Goal: Task Accomplishment & Management: Use online tool/utility

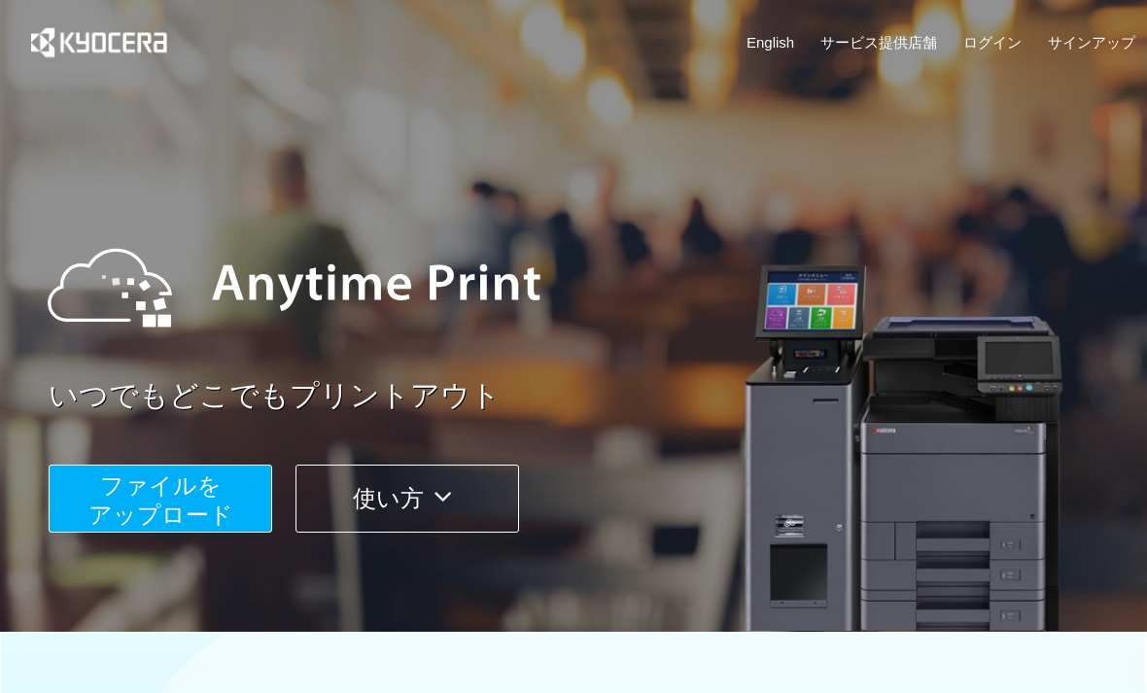
click at [1010, 49] on link "ログイン" at bounding box center [993, 42] width 58 height 20
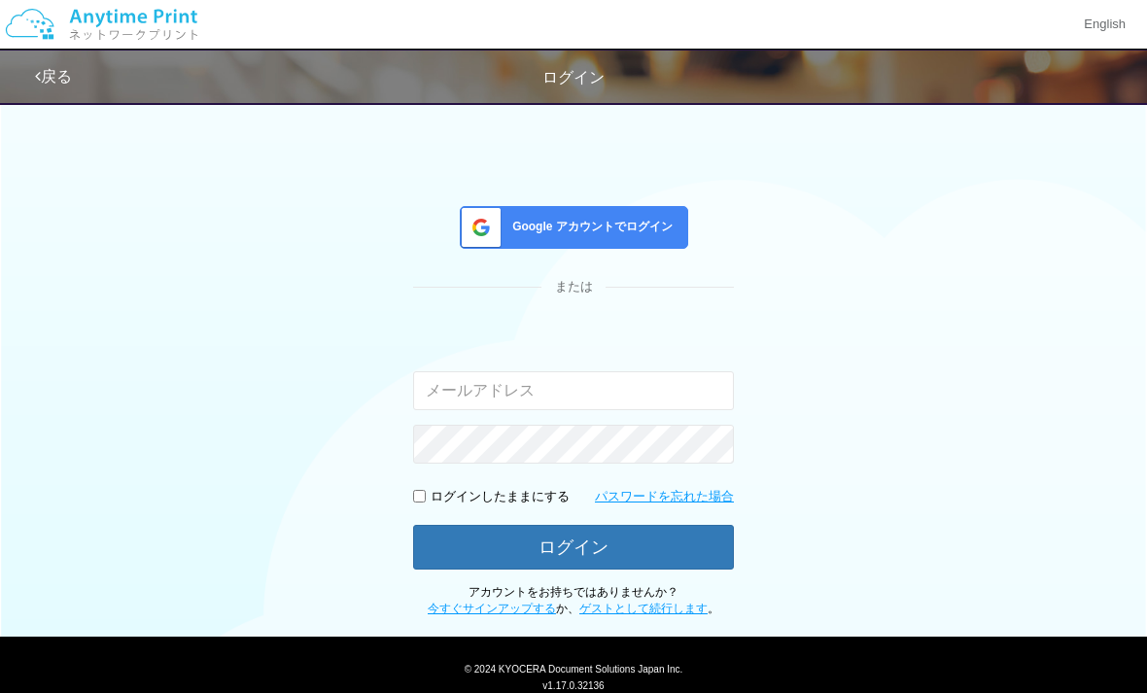
scroll to position [62, 0]
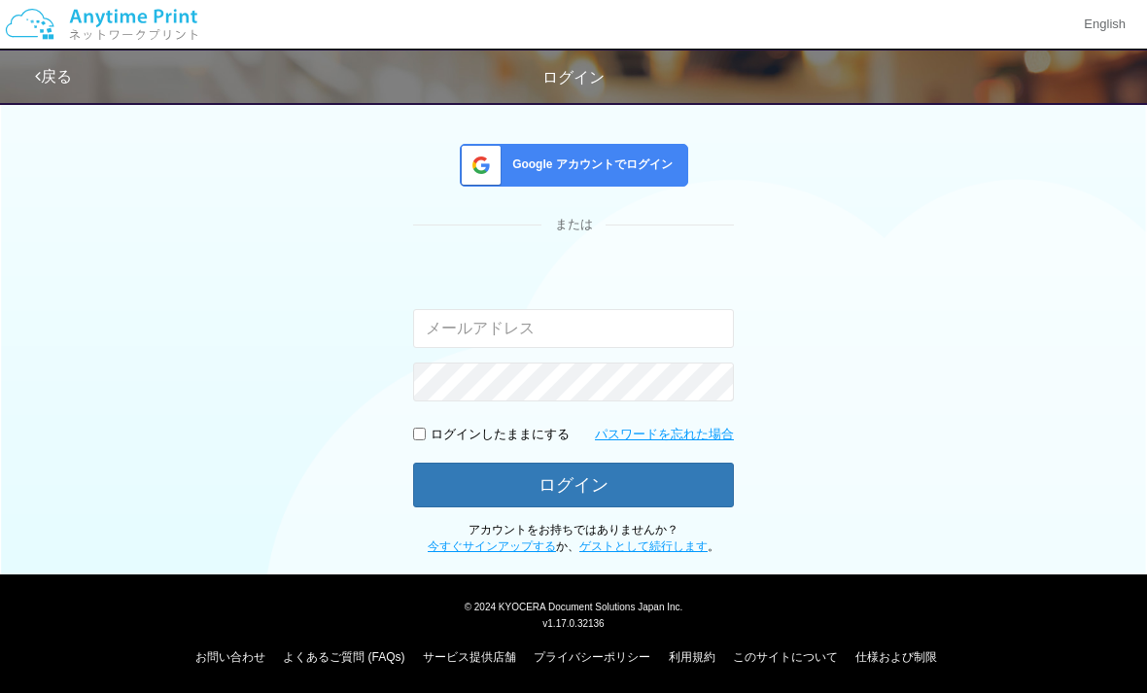
click at [632, 179] on div "Google アカウントでログイン" at bounding box center [574, 165] width 229 height 43
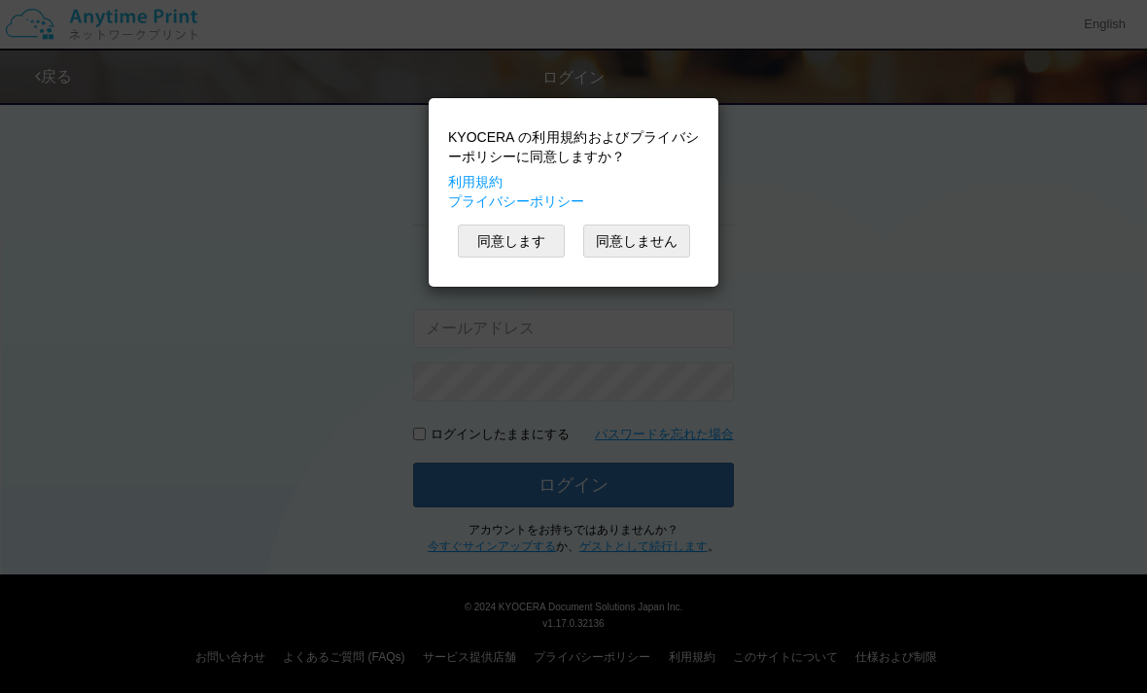
click at [537, 248] on button "同意します" at bounding box center [511, 241] width 107 height 33
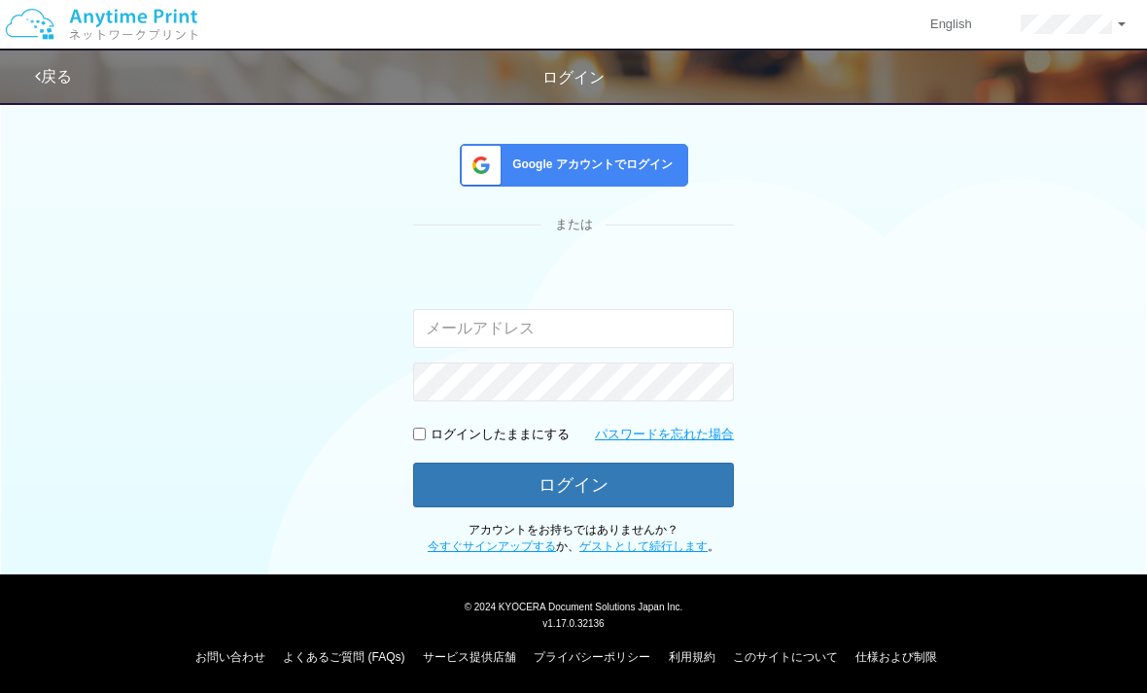
click at [621, 154] on div "Google アカウントでログイン" at bounding box center [574, 165] width 229 height 43
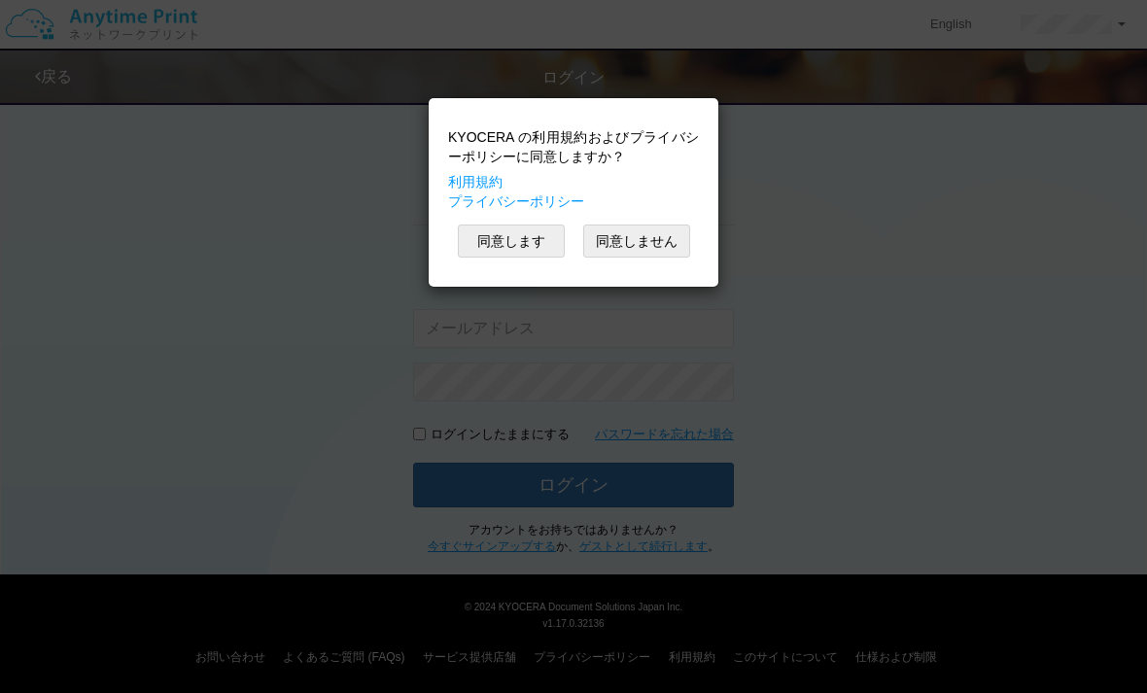
click at [526, 239] on button "同意します" at bounding box center [511, 241] width 107 height 33
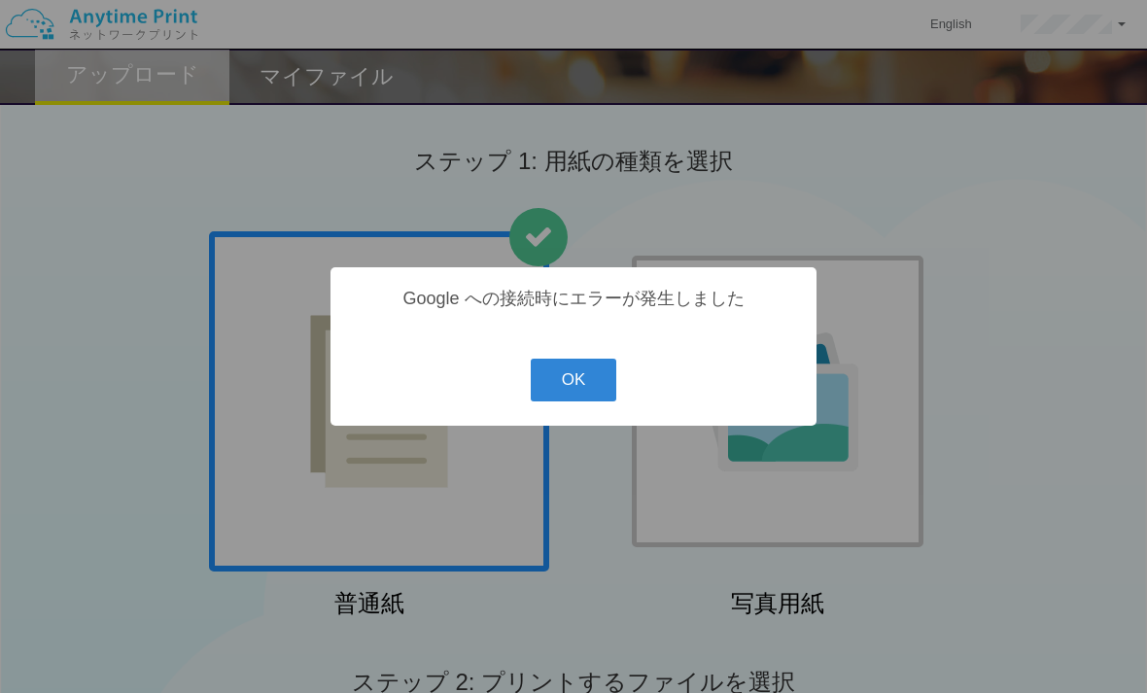
click at [587, 396] on button "OK" at bounding box center [574, 380] width 87 height 43
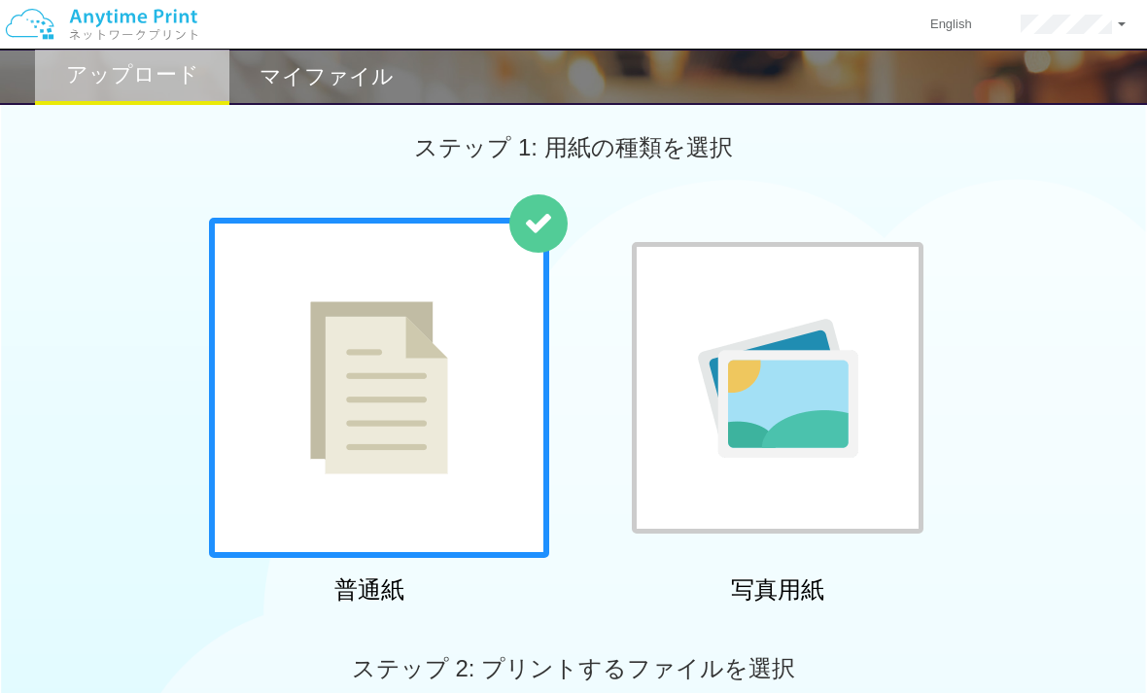
scroll to position [53, 0]
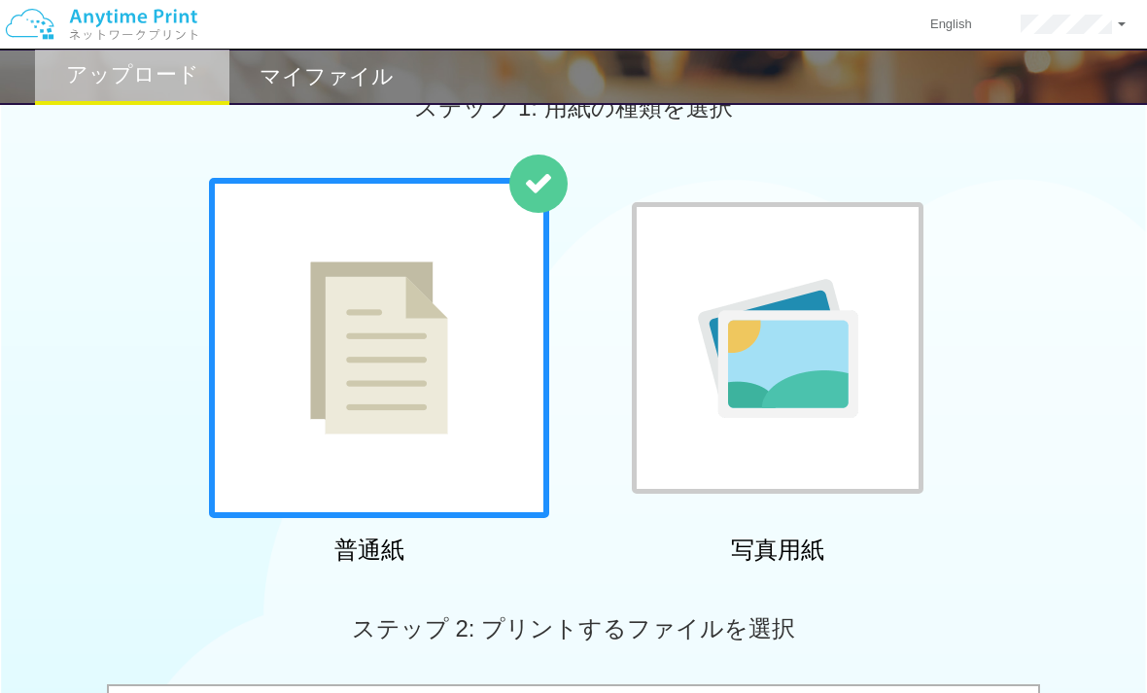
click at [508, 457] on div at bounding box center [379, 348] width 340 height 340
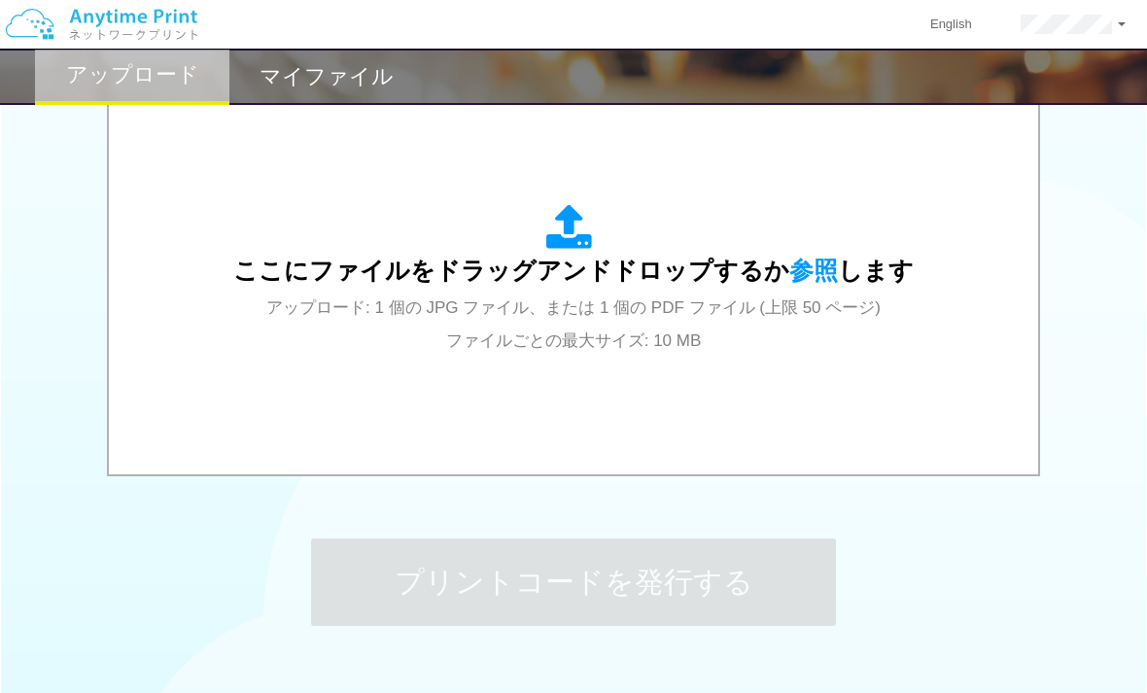
scroll to position [640, 0]
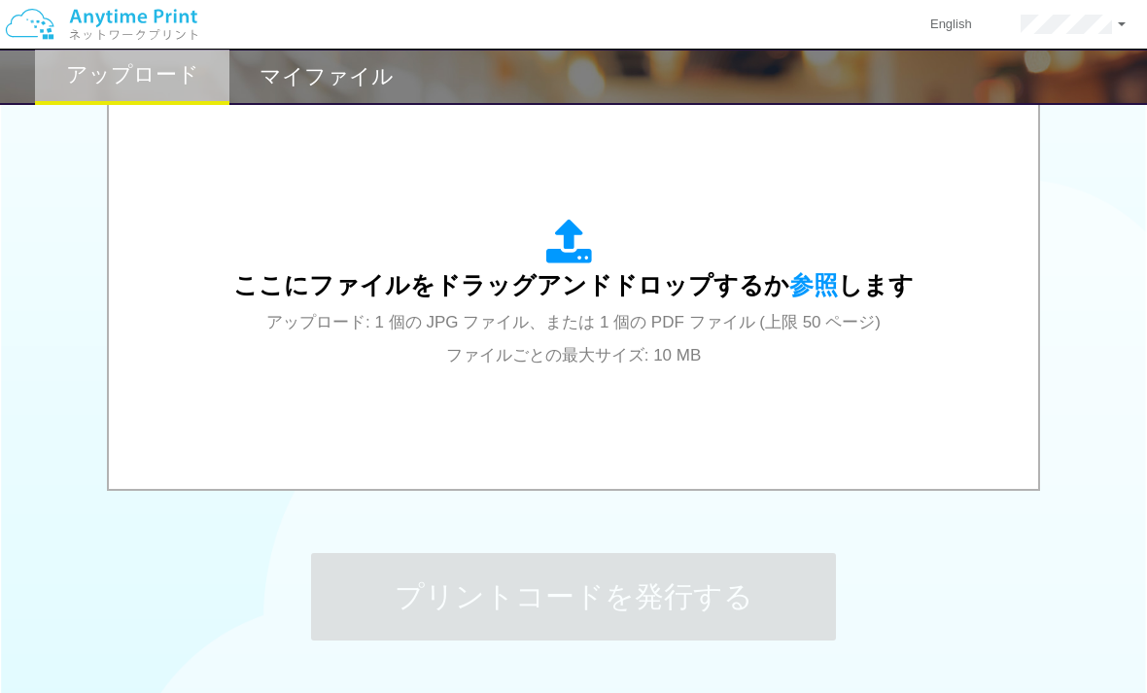
click at [805, 290] on span "参照" at bounding box center [814, 284] width 49 height 27
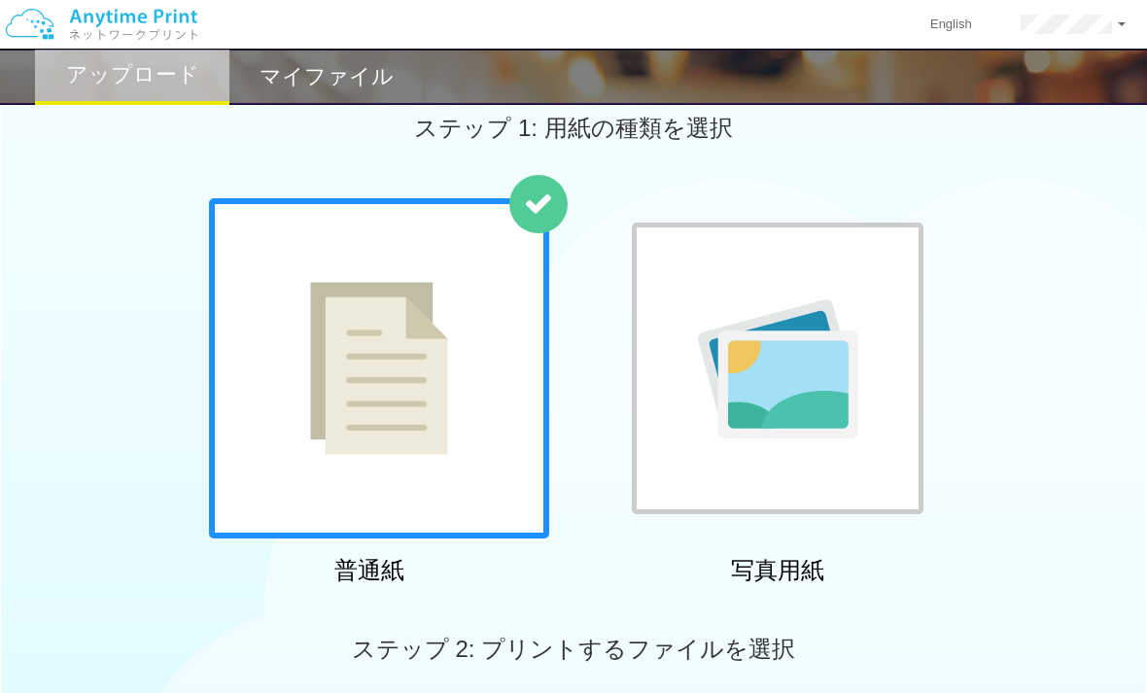
scroll to position [0, 0]
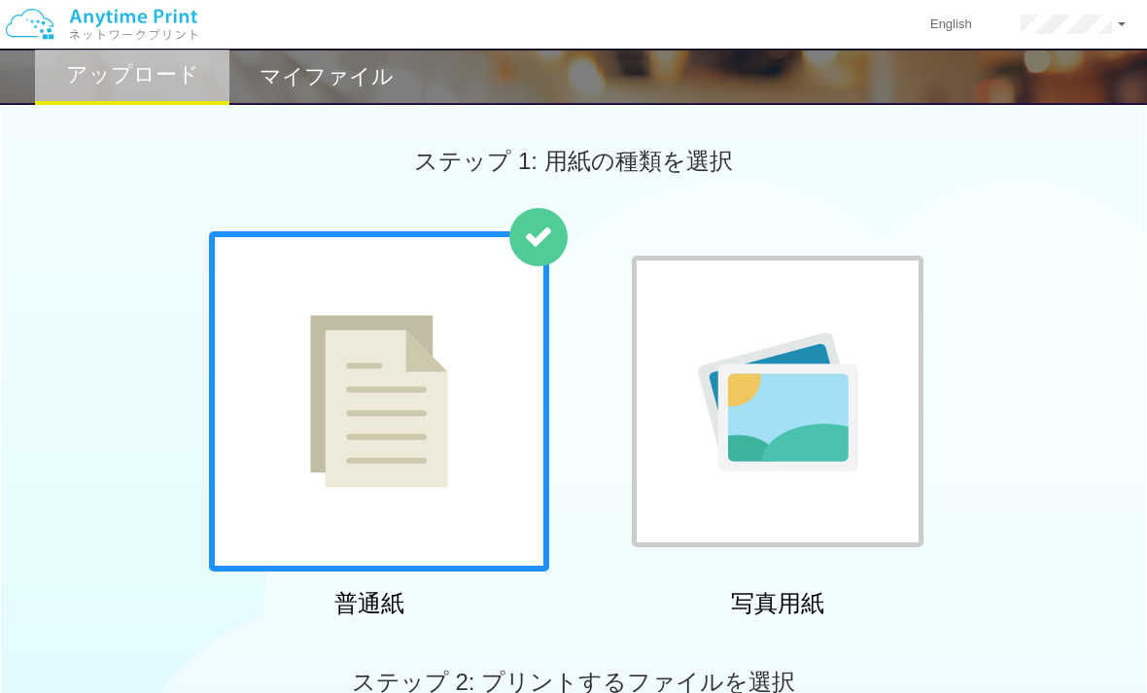
click at [698, 465] on img at bounding box center [778, 402] width 160 height 139
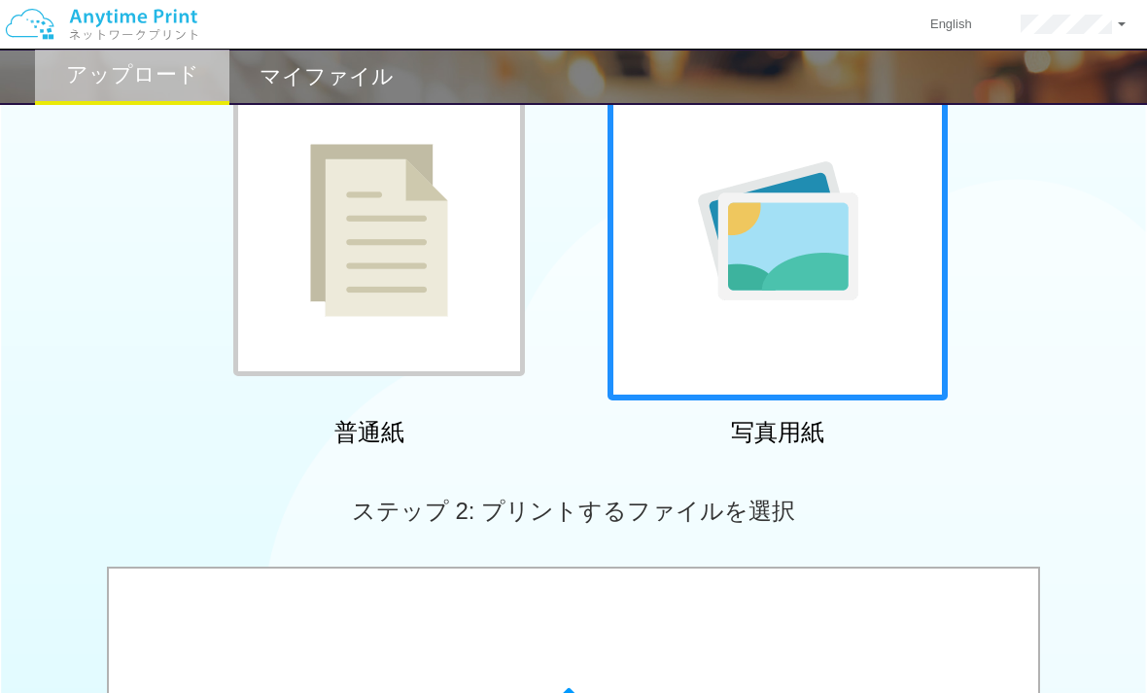
scroll to position [115, 0]
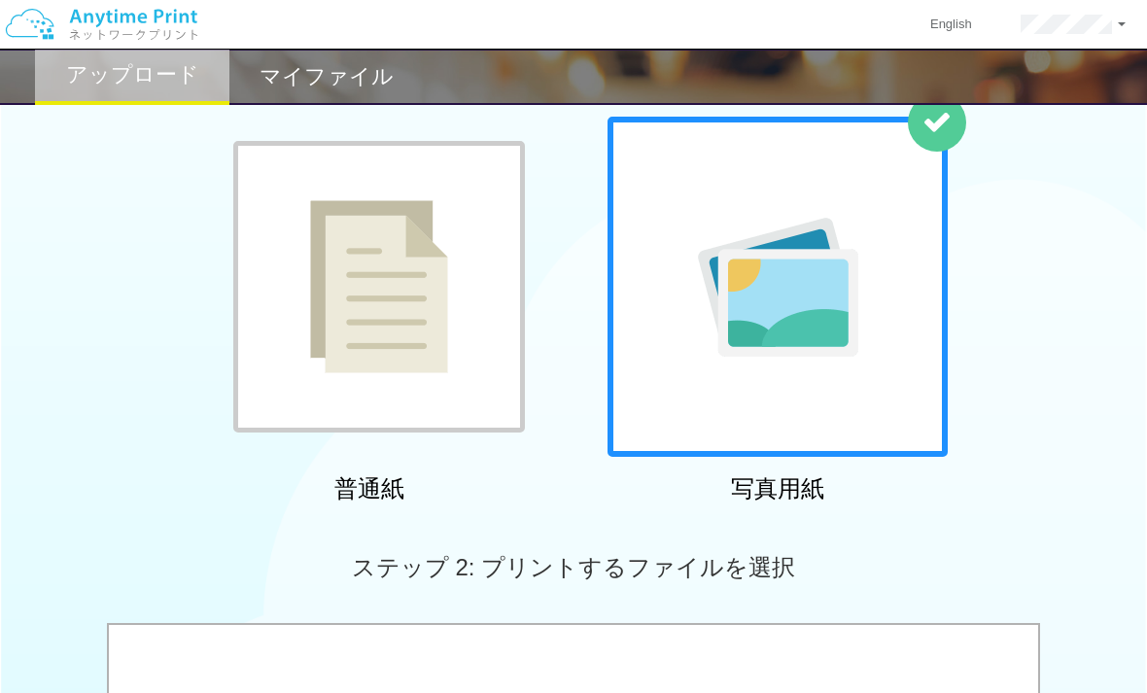
click at [502, 432] on div at bounding box center [379, 287] width 292 height 292
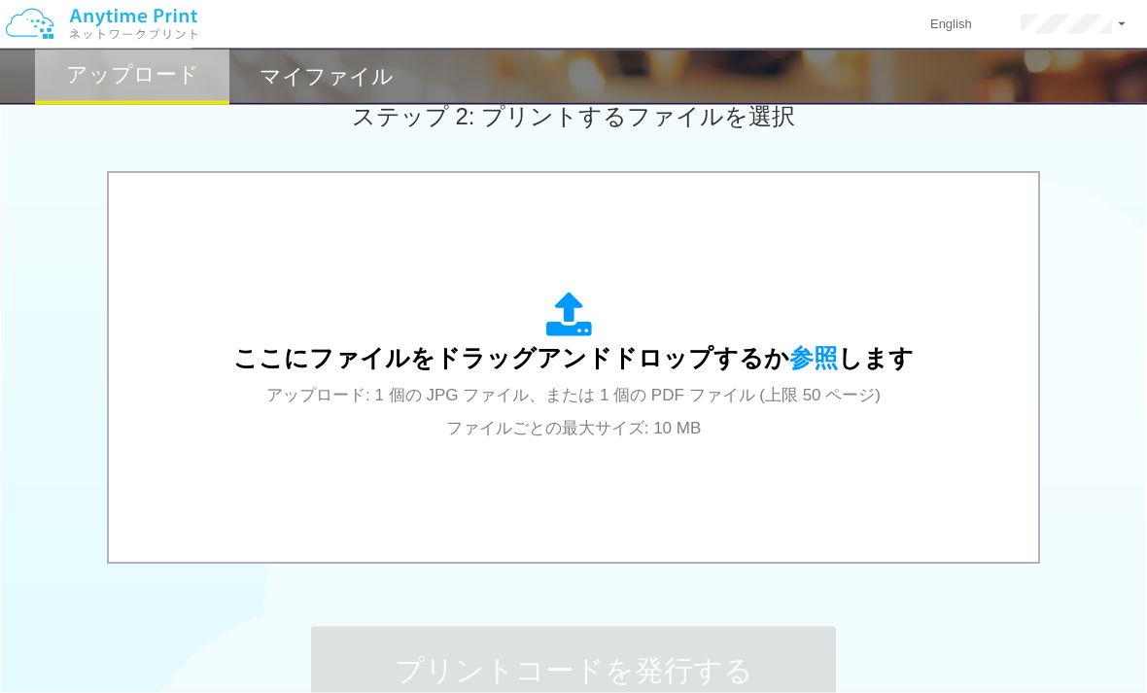
scroll to position [569, 0]
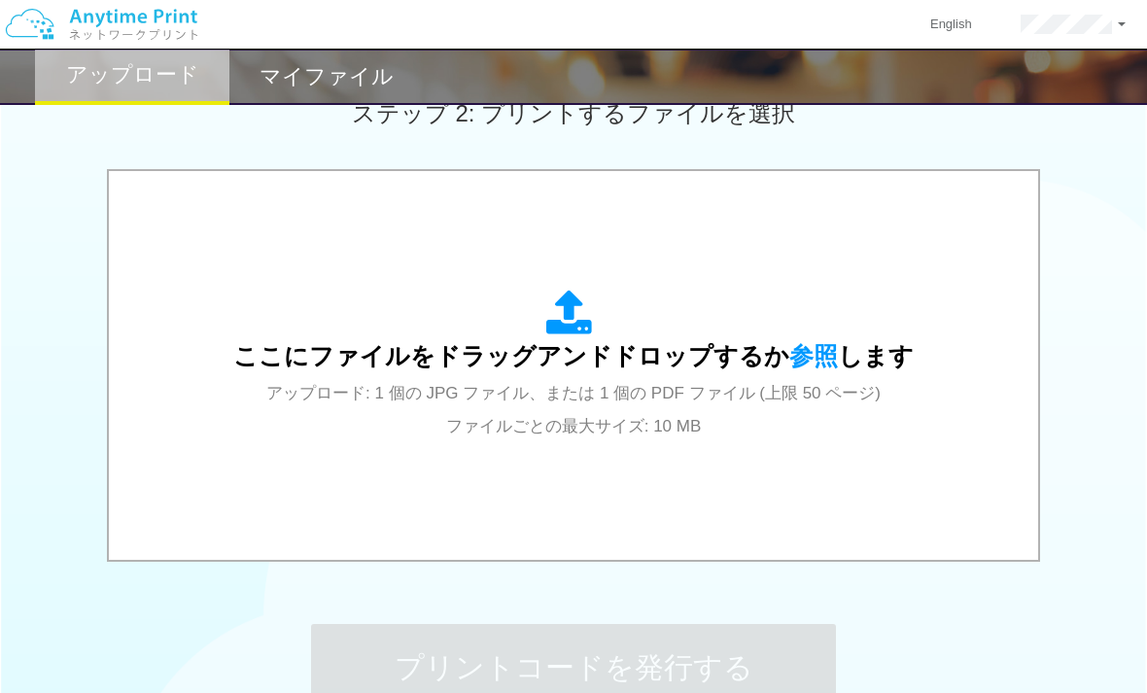
click at [792, 406] on div "ここにファイルをドラッグアンドドロップするか 参照 します アップロード: 1 個の JPG ファイル、または 1 個の PDF ファイル (上限 50 ペー…" at bounding box center [573, 366] width 681 height 152
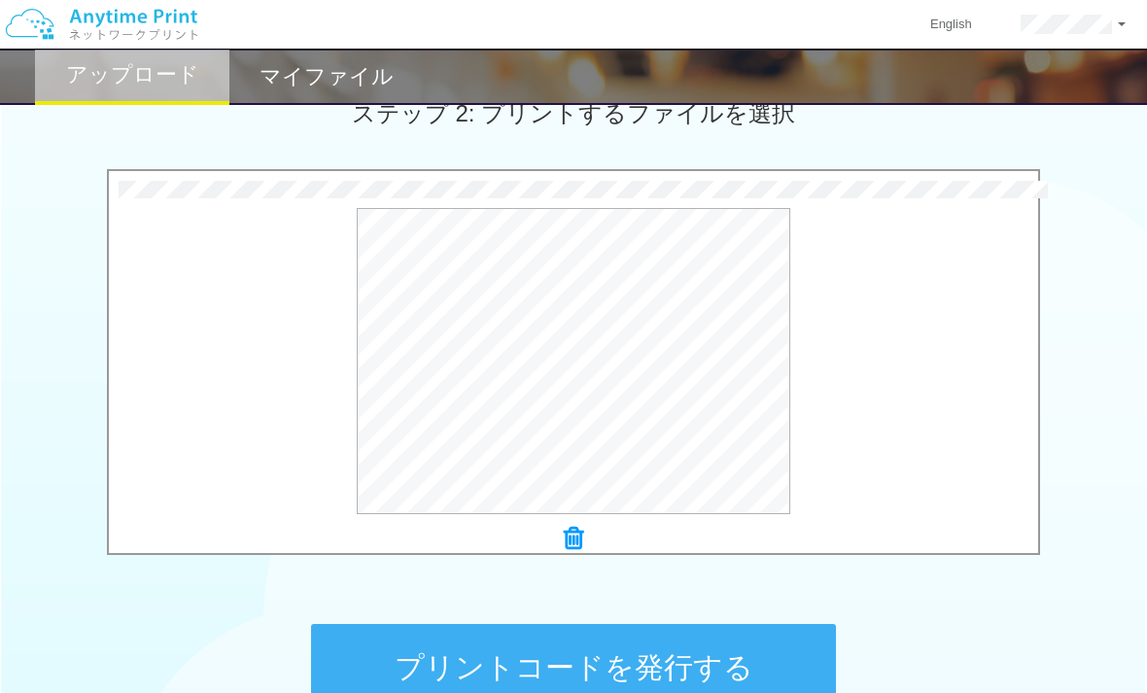
click at [540, 649] on button "プリントコードを発行する" at bounding box center [573, 668] width 525 height 88
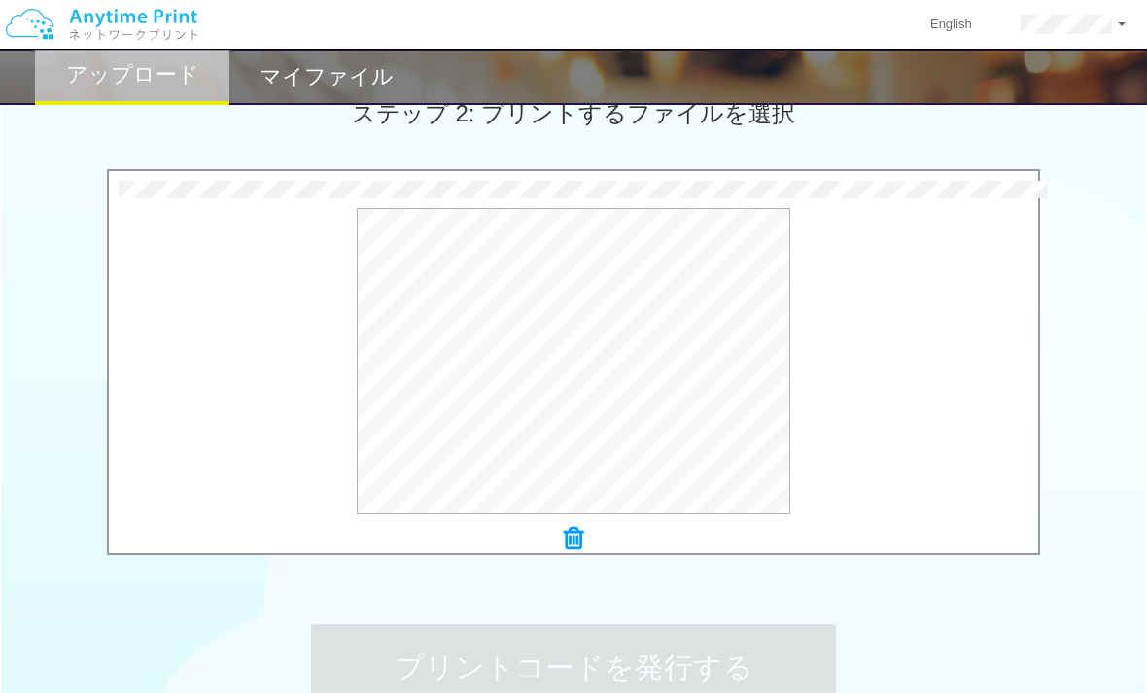
scroll to position [0, 0]
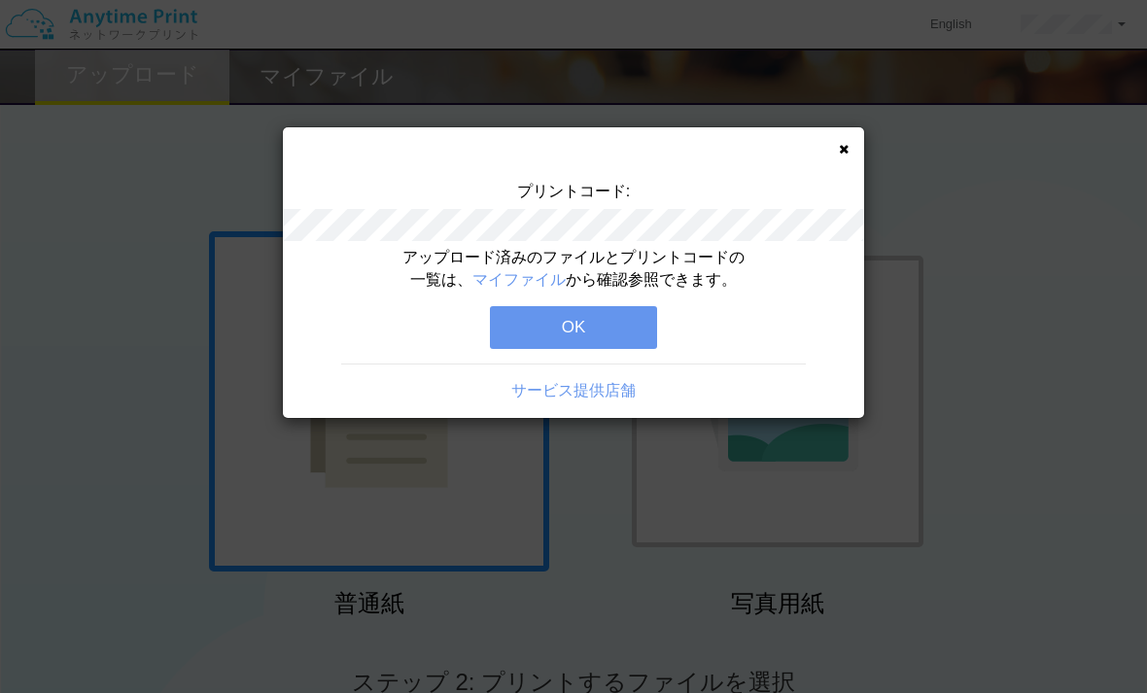
click at [632, 334] on button "OK" at bounding box center [573, 327] width 167 height 43
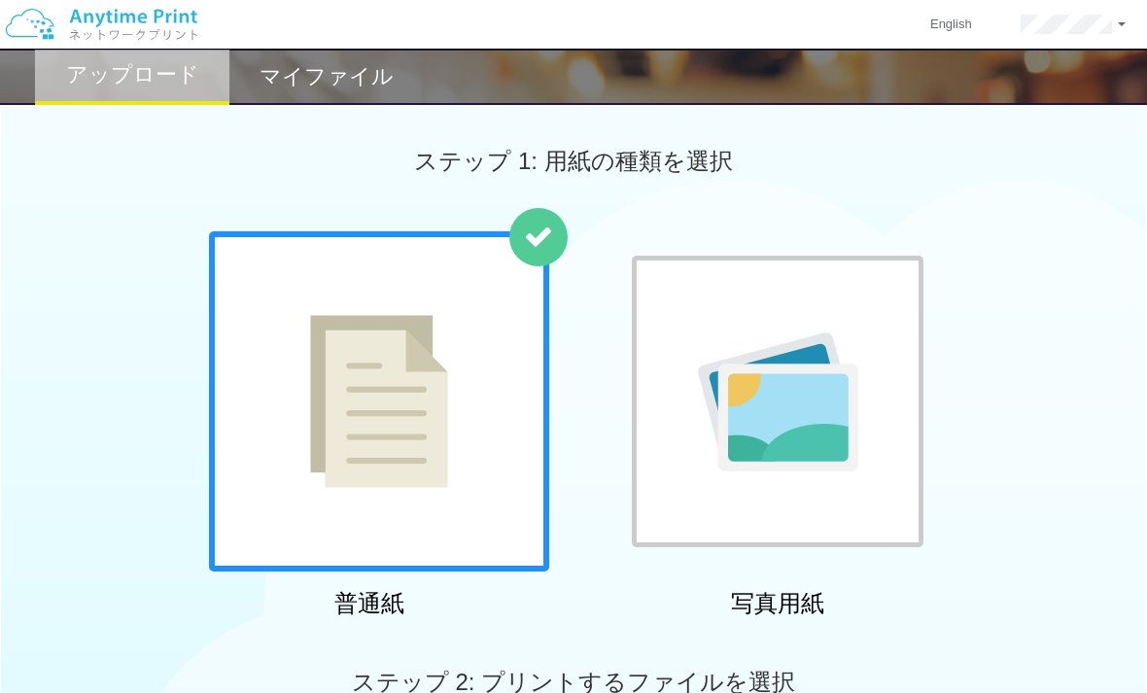
click at [370, 88] on h2 "マイファイル" at bounding box center [327, 76] width 134 height 23
